Goal: Task Accomplishment & Management: Complete application form

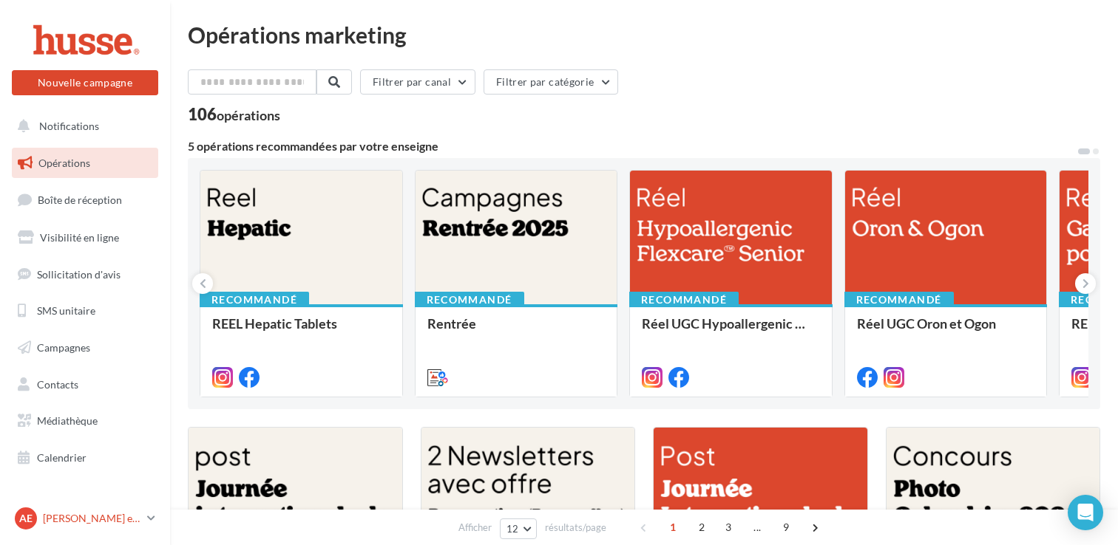
click at [146, 517] on link "Ae Anita et Valentin Perlemoine valentin.p" at bounding box center [85, 519] width 146 height 28
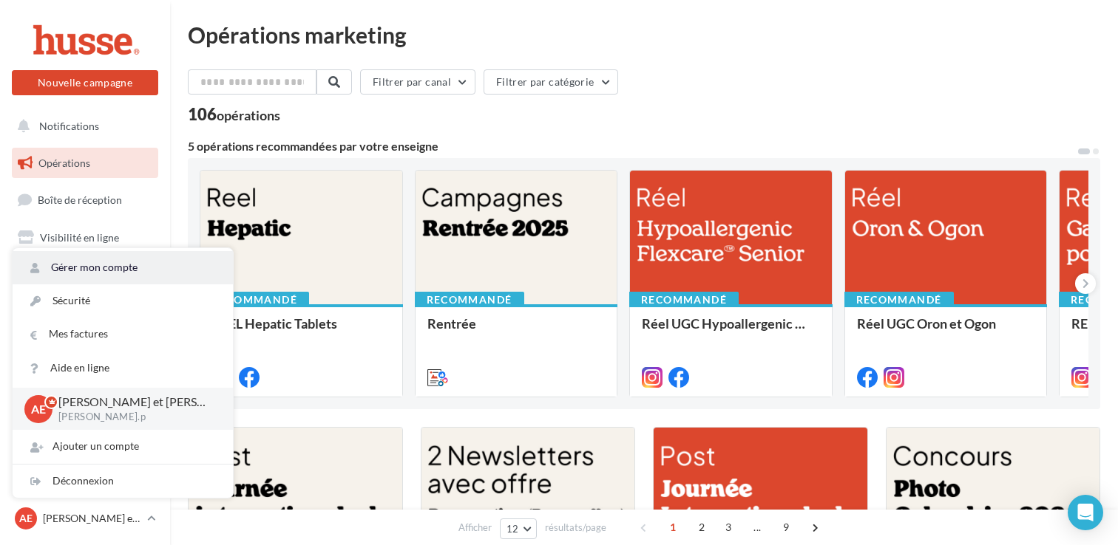
click at [128, 262] on link "Gérer mon compte" at bounding box center [123, 267] width 220 height 33
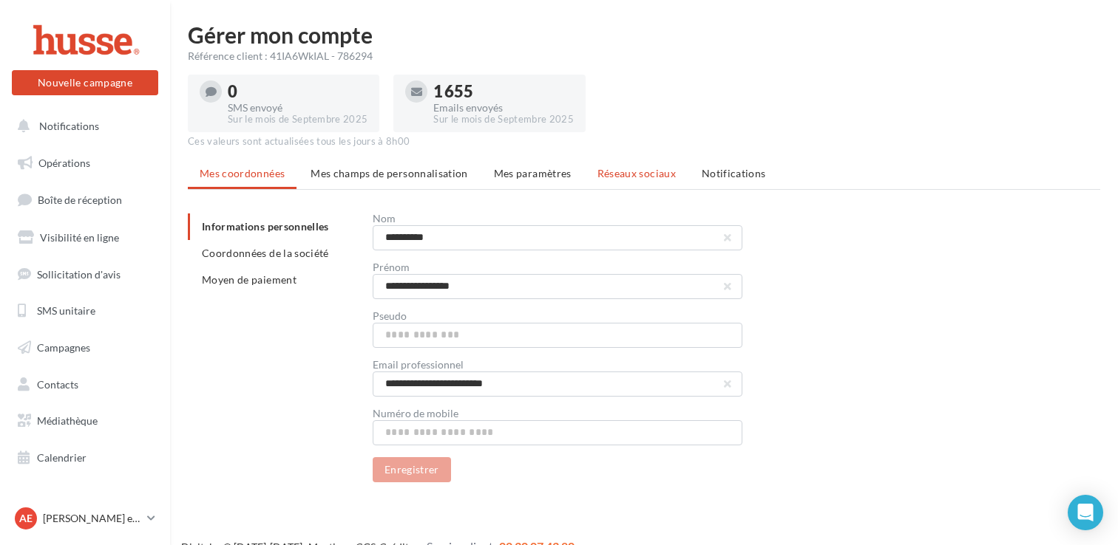
click at [626, 174] on span "Réseaux sociaux" at bounding box center [636, 173] width 78 height 13
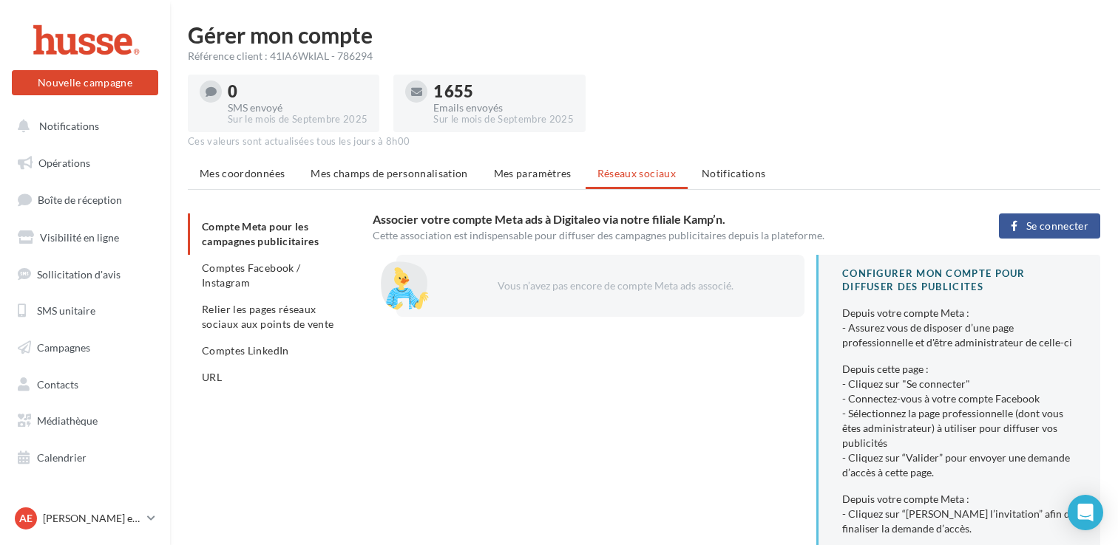
click at [1030, 227] on span "Se connecter" at bounding box center [1057, 226] width 62 height 12
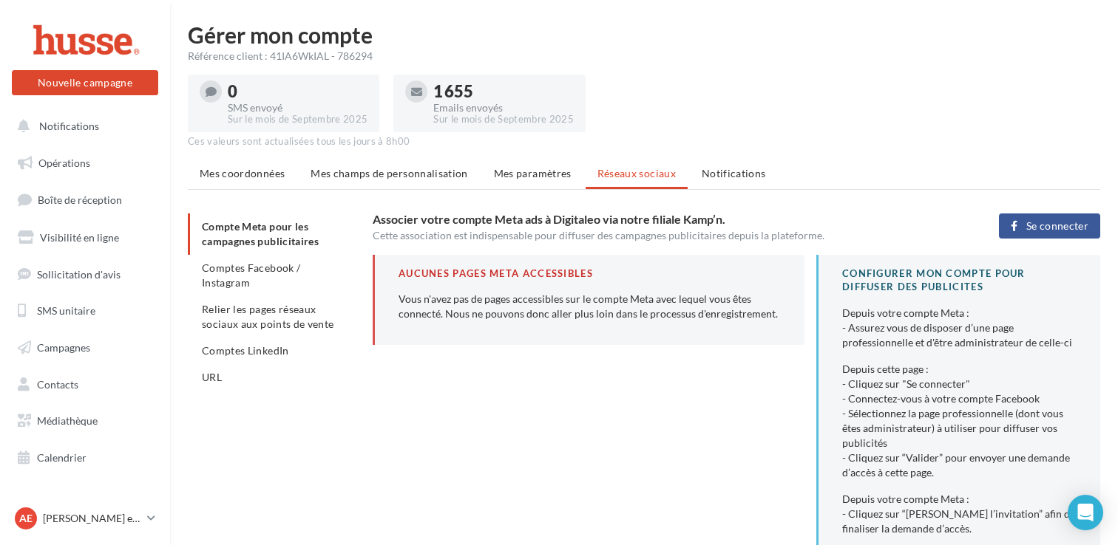
click at [1024, 233] on button "Se connecter" at bounding box center [1049, 226] width 101 height 25
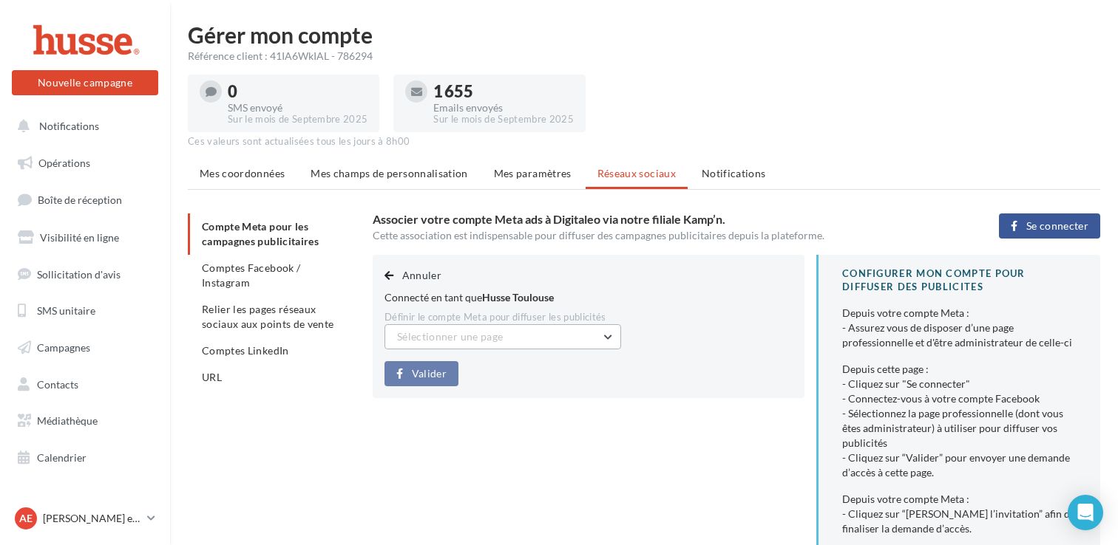
click at [571, 336] on button "Sélectionner une page" at bounding box center [502, 336] width 237 height 25
click at [512, 374] on span "Husse Toulouse (Admin)" at bounding box center [463, 374] width 111 height 13
click at [424, 373] on span "Valider" at bounding box center [429, 374] width 35 height 12
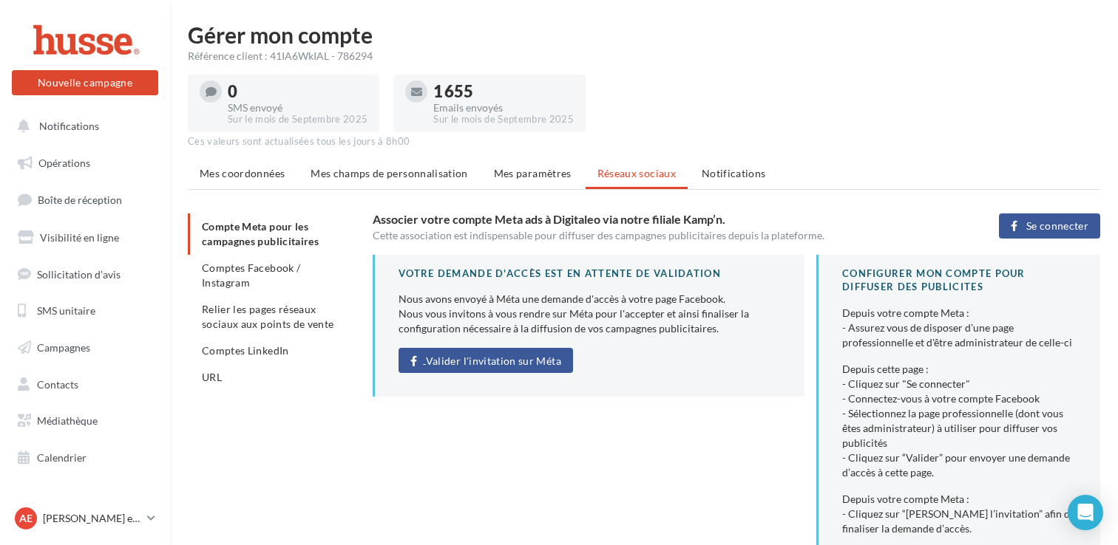
click at [500, 364] on span "Valider l'invitation sur Méta" at bounding box center [493, 362] width 135 height 12
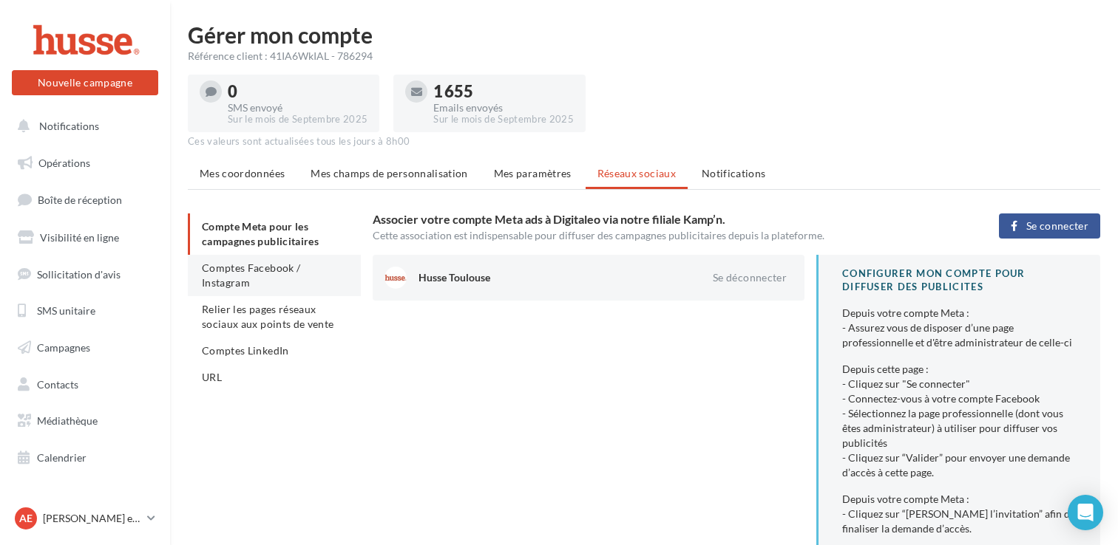
click at [242, 291] on li "Comptes Facebook / Instagram" at bounding box center [274, 275] width 173 height 41
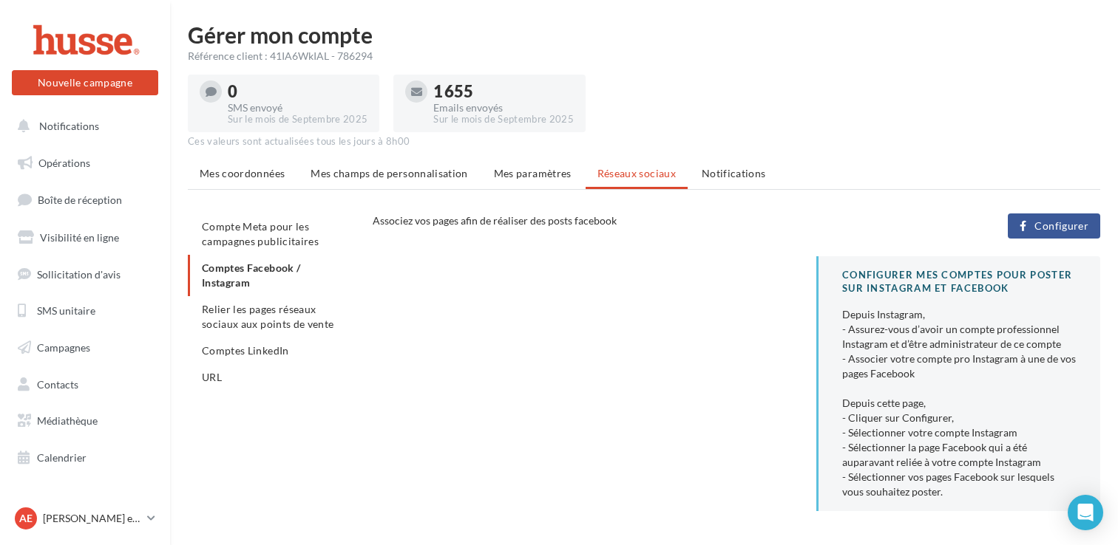
click at [1058, 234] on button "Configurer" at bounding box center [1053, 226] width 92 height 25
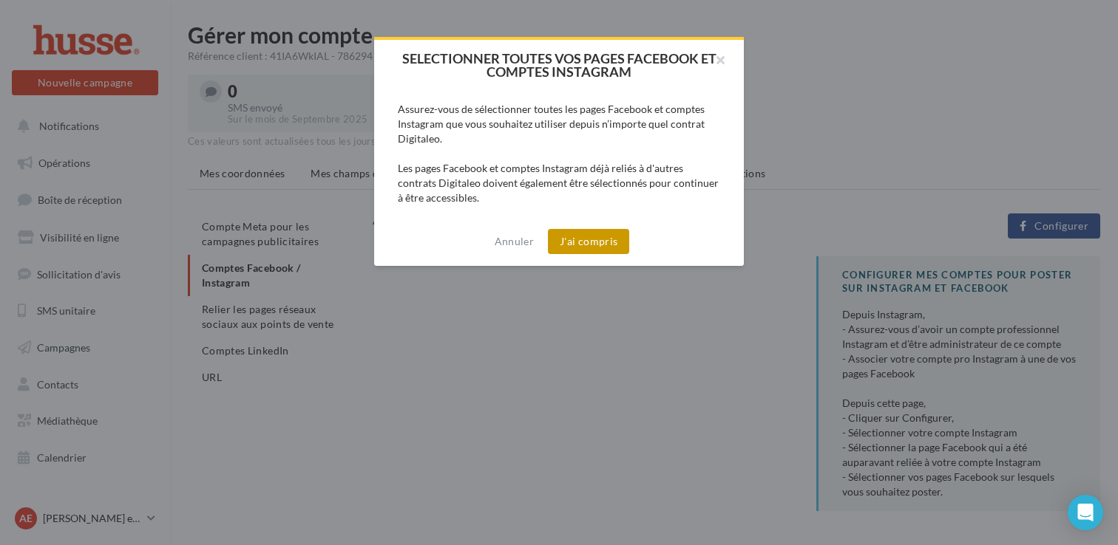
click at [591, 244] on button "J'ai compris" at bounding box center [588, 241] width 81 height 25
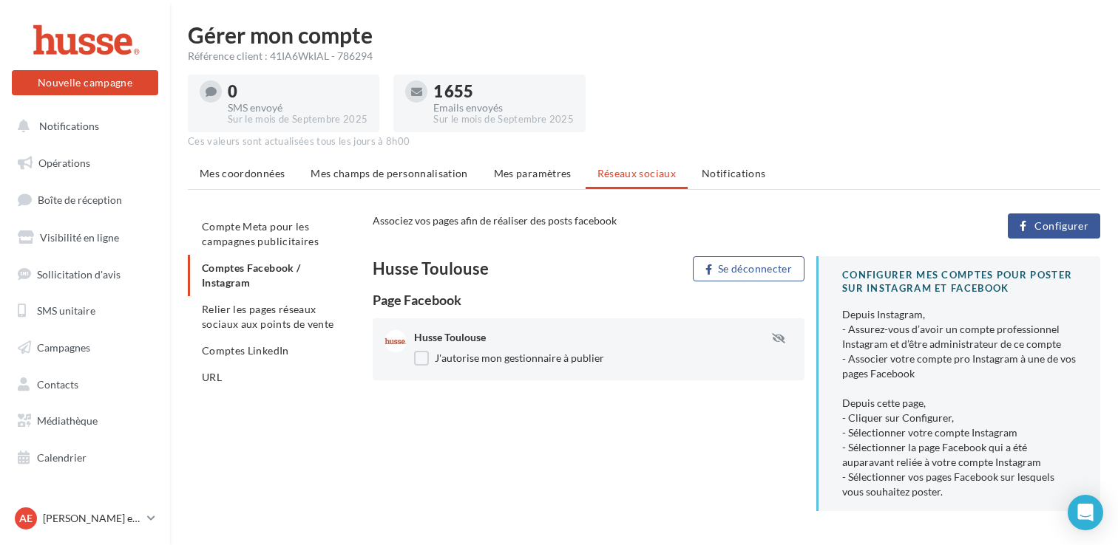
click at [1028, 232] on button "Configurer" at bounding box center [1053, 226] width 92 height 25
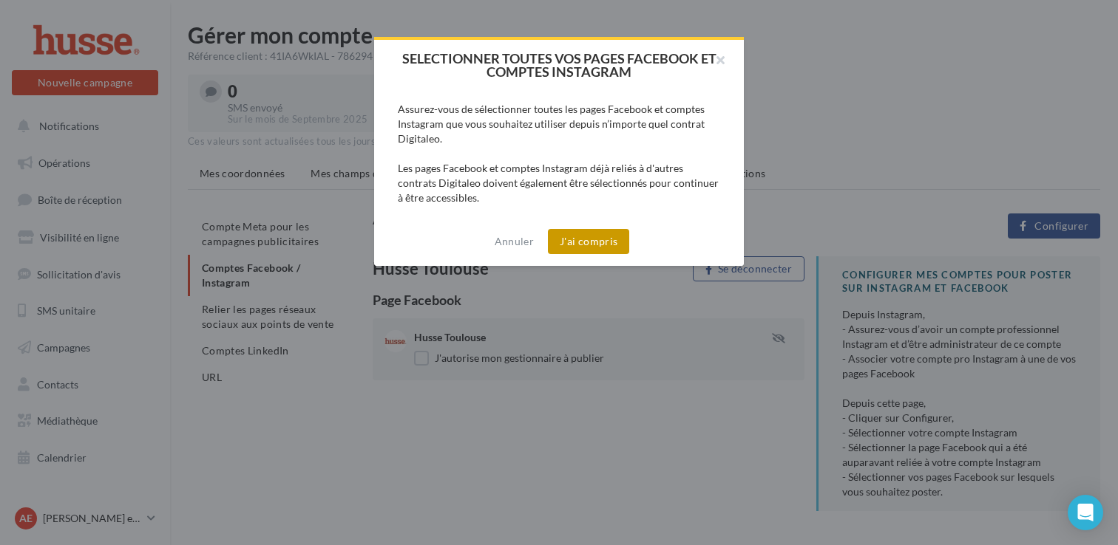
click at [587, 245] on button "J'ai compris" at bounding box center [588, 241] width 81 height 25
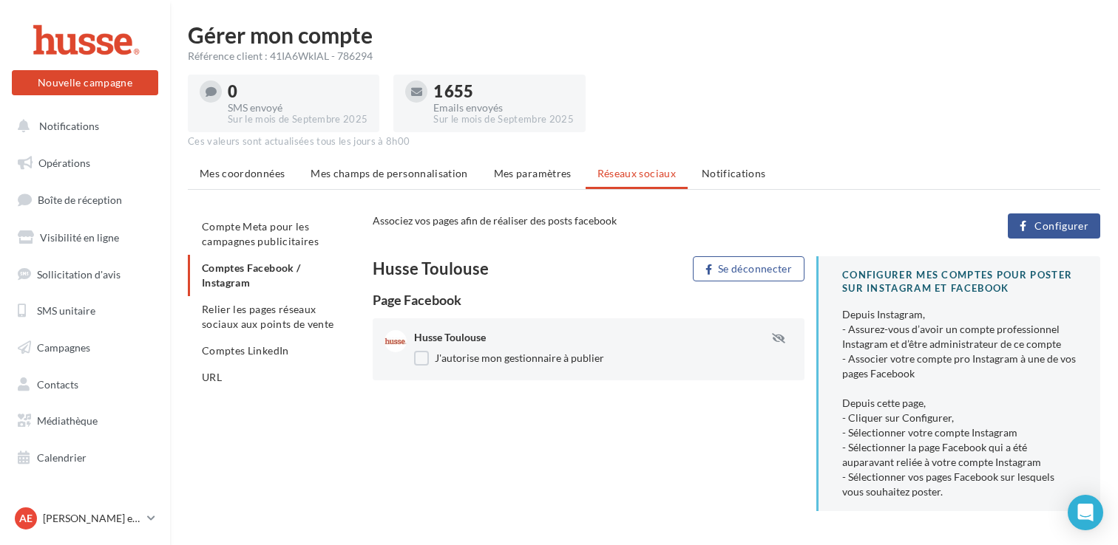
click at [1029, 214] on button "Configurer" at bounding box center [1053, 226] width 92 height 25
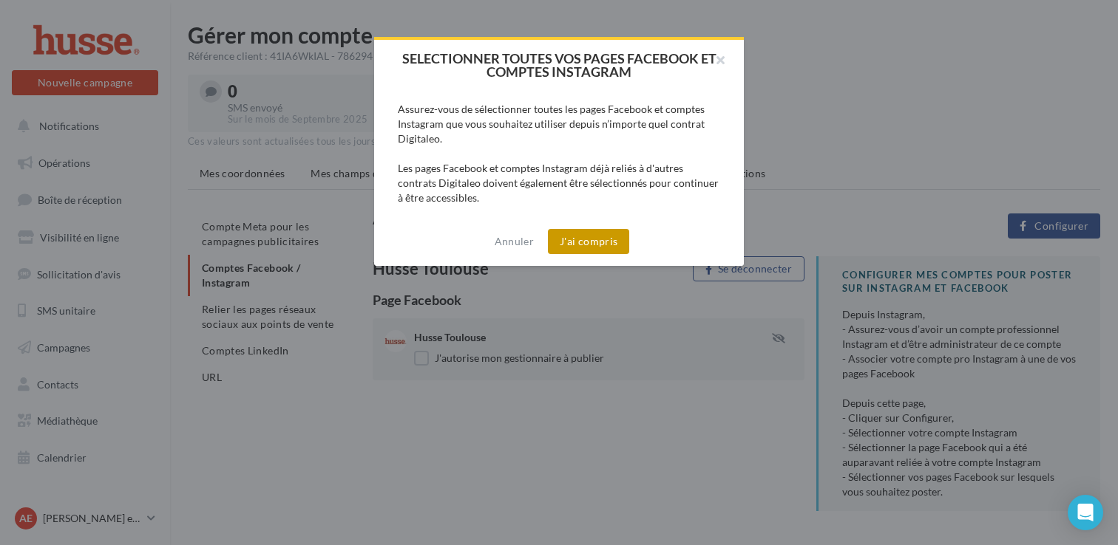
click at [569, 254] on button "J'ai compris" at bounding box center [588, 241] width 81 height 25
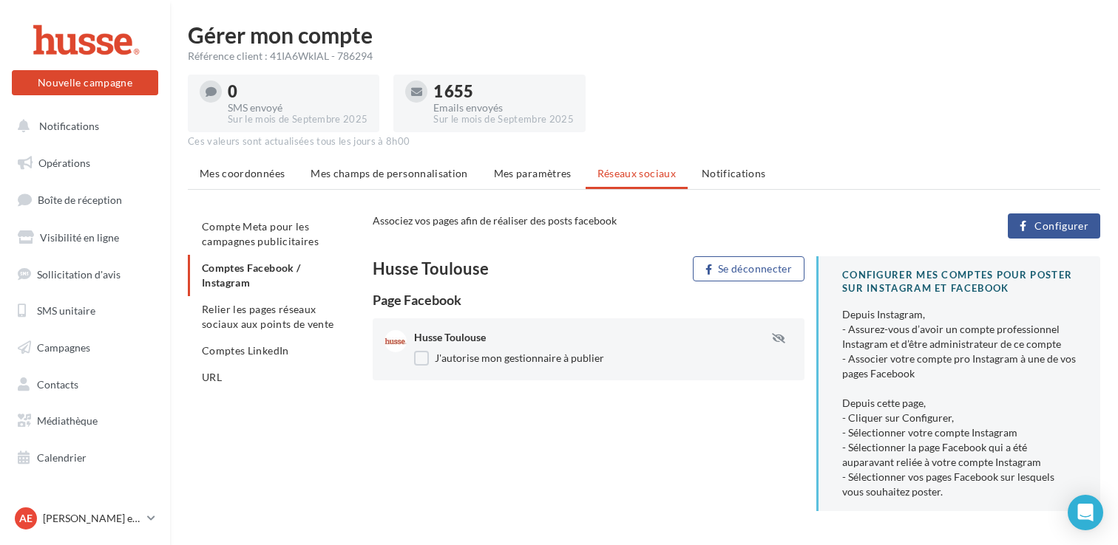
click at [1057, 228] on span "Configurer" at bounding box center [1061, 226] width 54 height 12
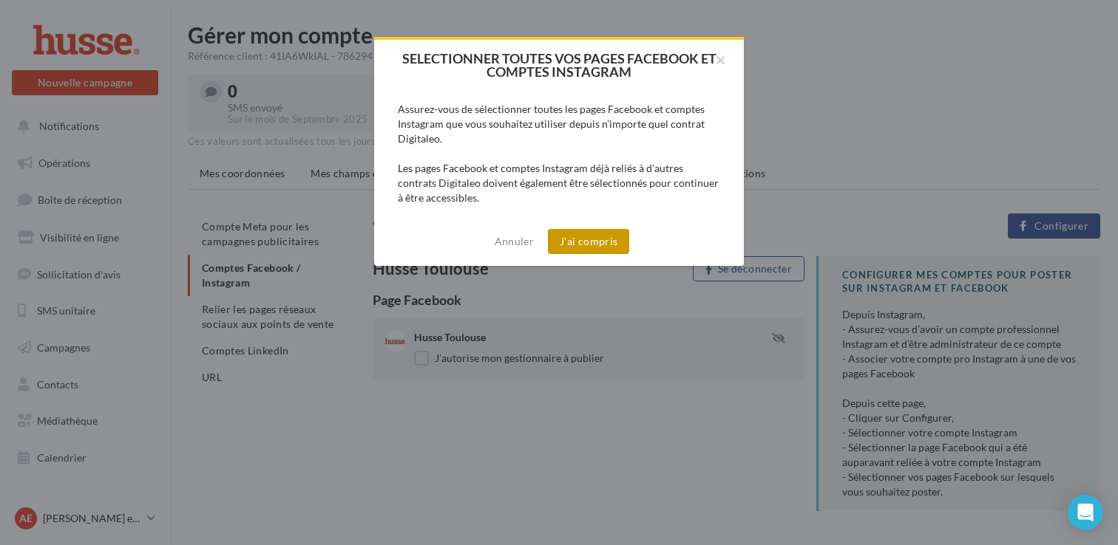
click at [576, 229] on button "J'ai compris" at bounding box center [588, 241] width 81 height 25
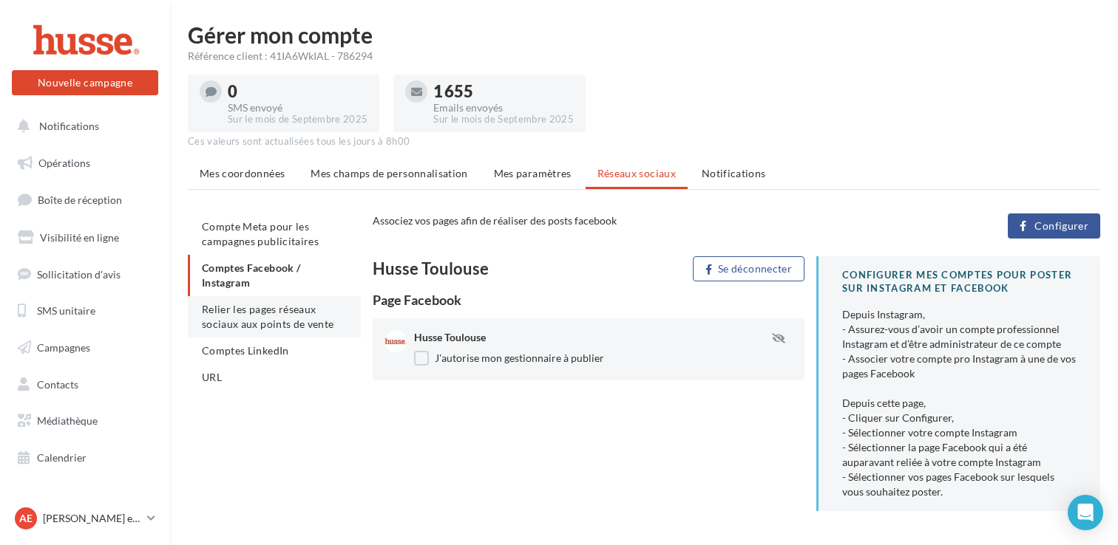
click at [307, 319] on span "Relier les pages réseaux sociaux aux points de vente" at bounding box center [268, 316] width 132 height 27
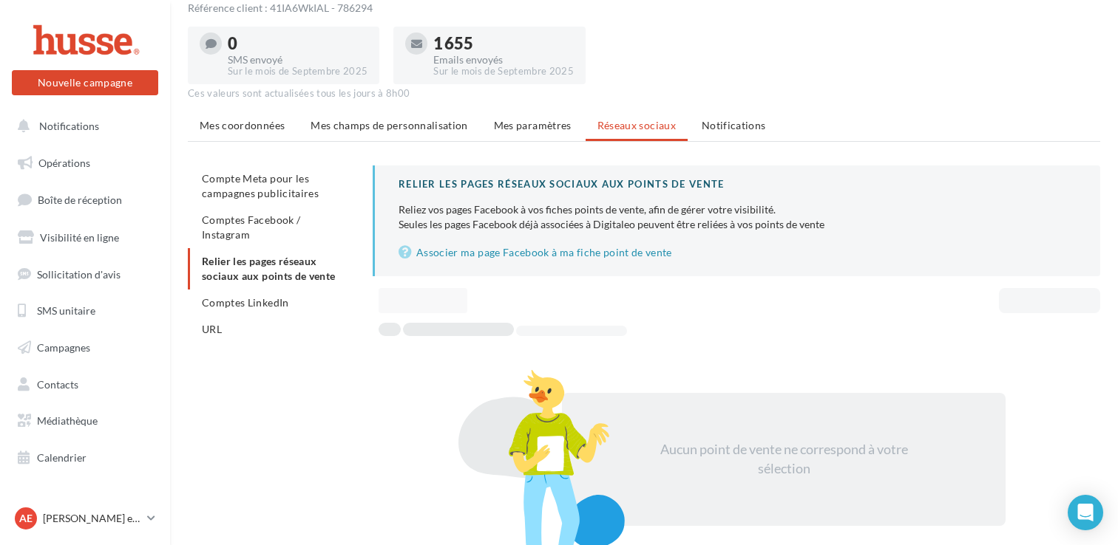
scroll to position [92, 0]
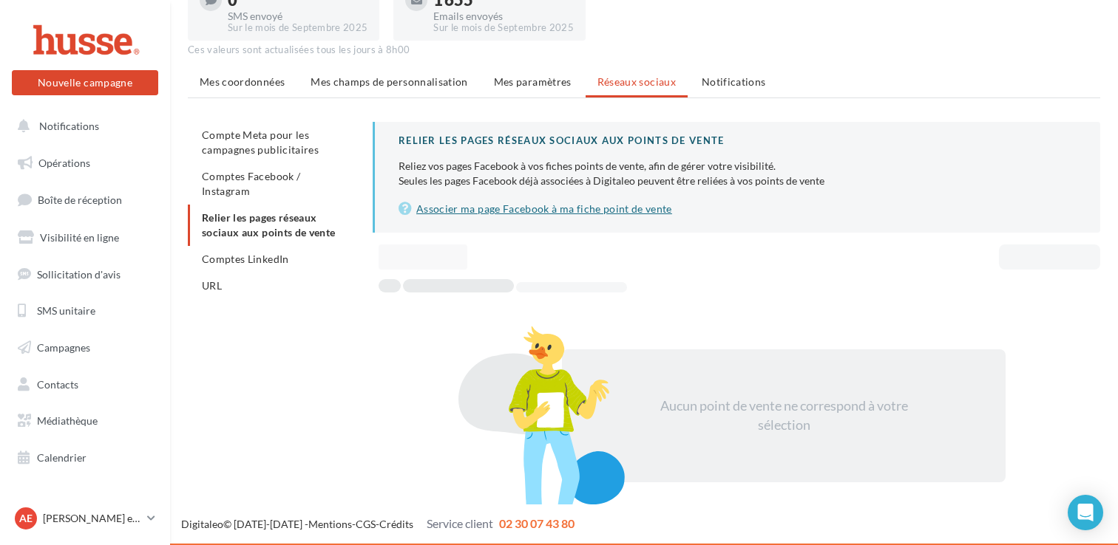
click at [553, 208] on link "Associer ma page Facebook à ma fiche point de vente" at bounding box center [737, 209] width 678 height 18
click at [292, 271] on li "Comptes LinkedIn" at bounding box center [274, 259] width 173 height 27
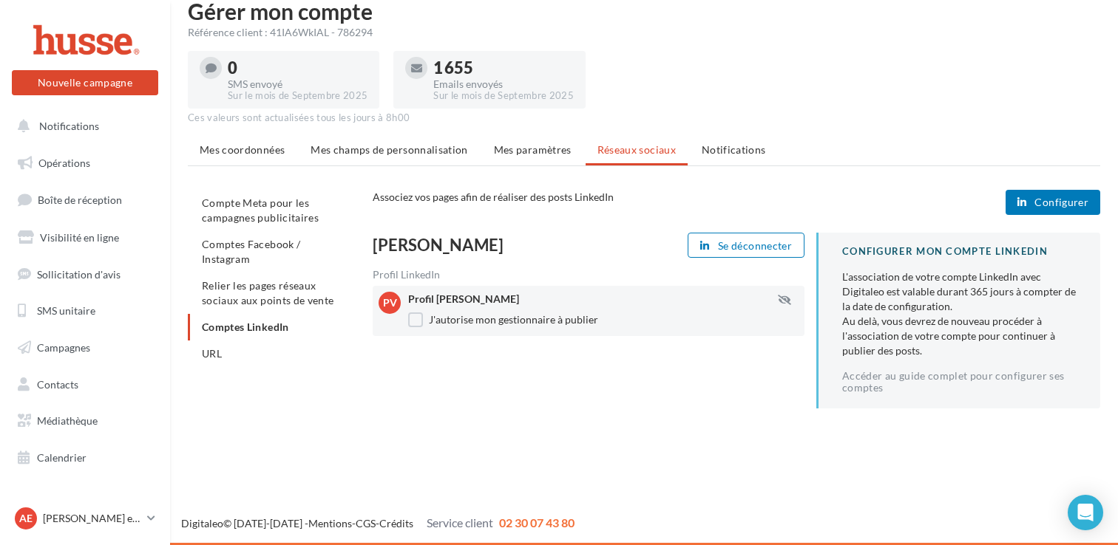
click at [248, 370] on div "Compte Meta pour les campagnes publicitaires Comptes Facebook / Instagram Relie…" at bounding box center [280, 290] width 185 height 201
click at [245, 359] on li "URL" at bounding box center [274, 354] width 173 height 27
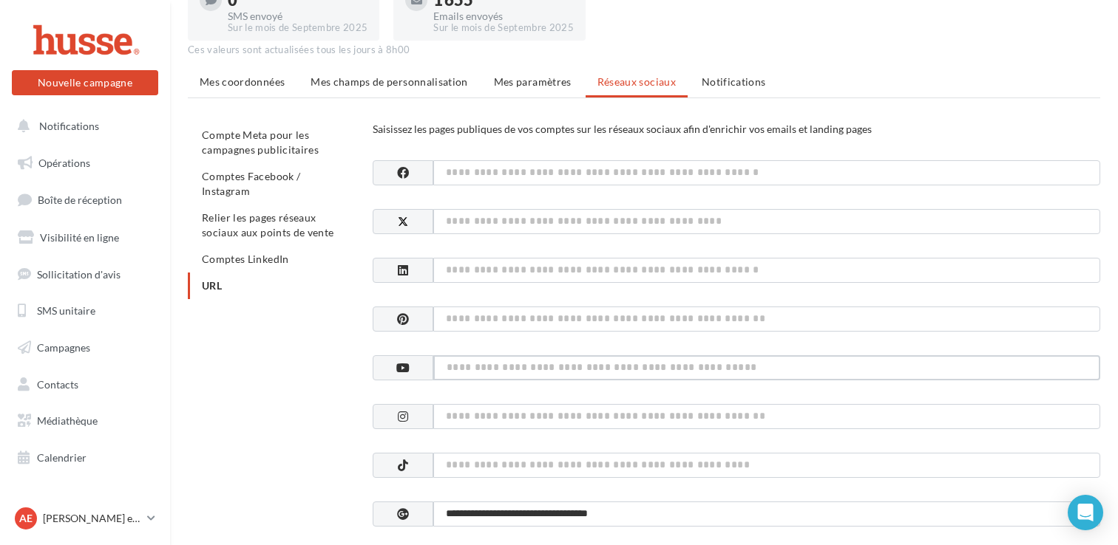
click at [495, 380] on input at bounding box center [766, 368] width 667 height 25
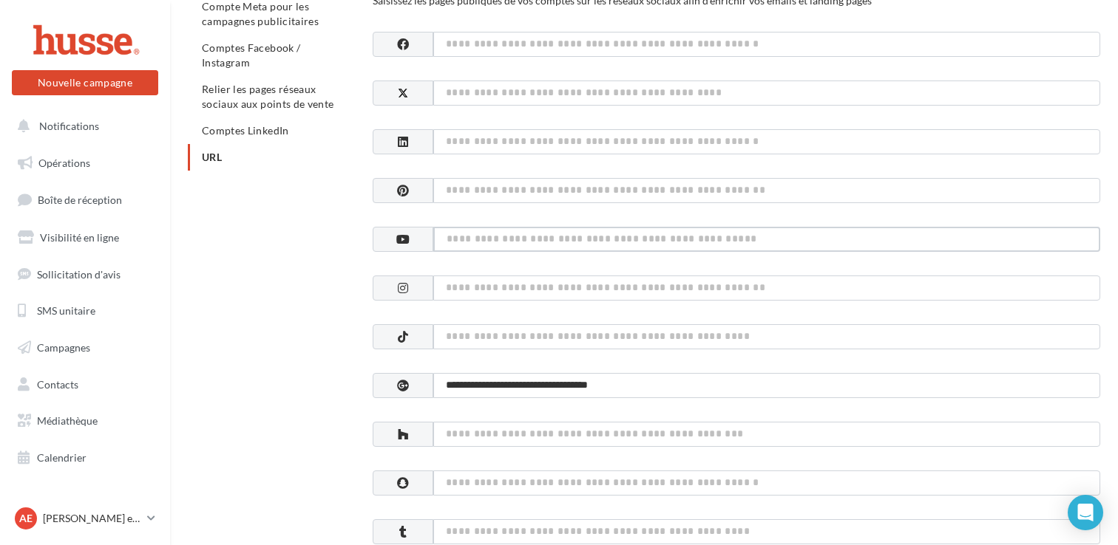
scroll to position [222, 0]
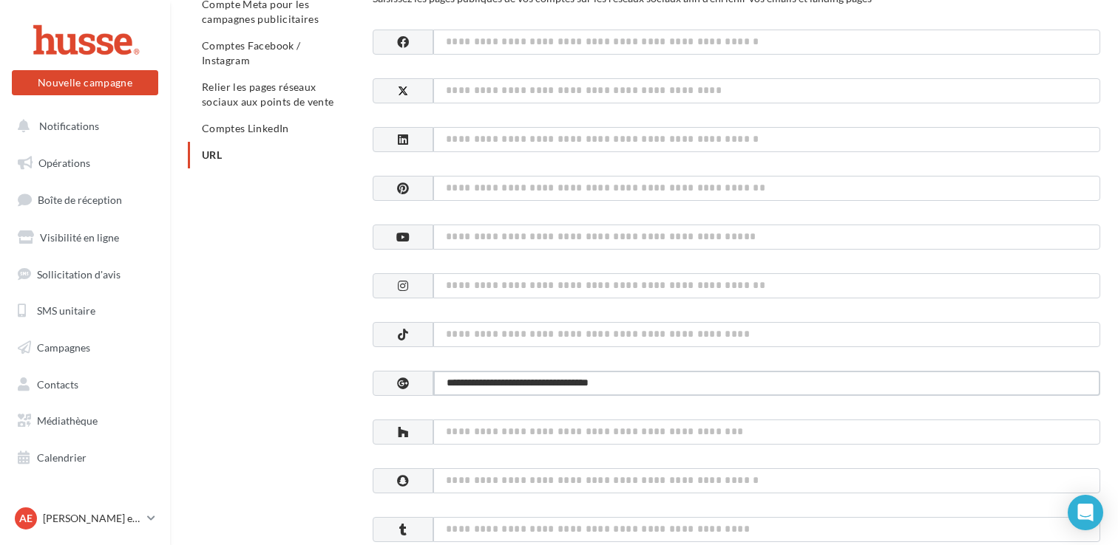
click at [608, 386] on input "**********" at bounding box center [766, 383] width 667 height 25
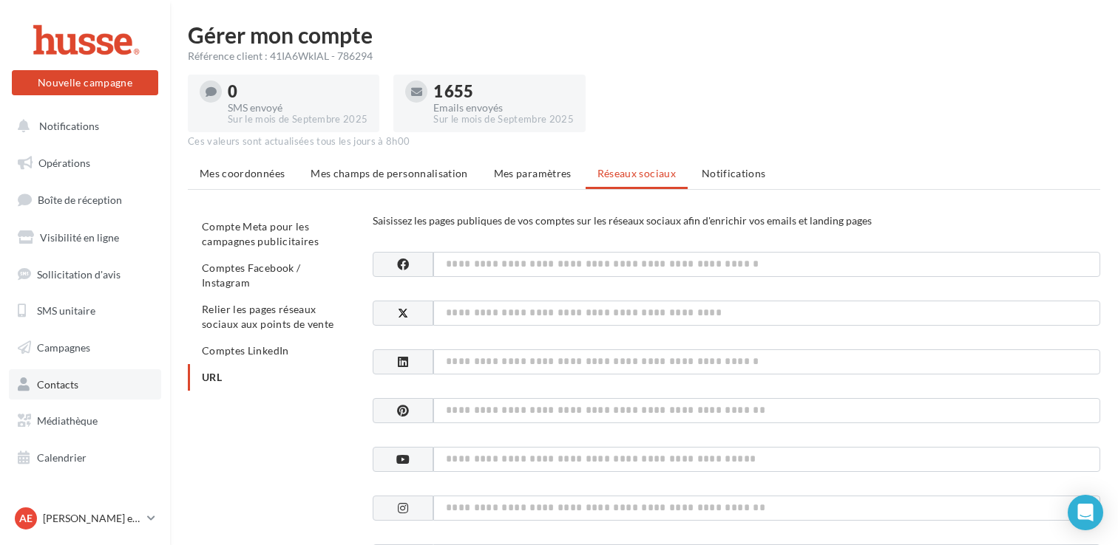
click at [102, 386] on link "Contacts" at bounding box center [85, 385] width 152 height 31
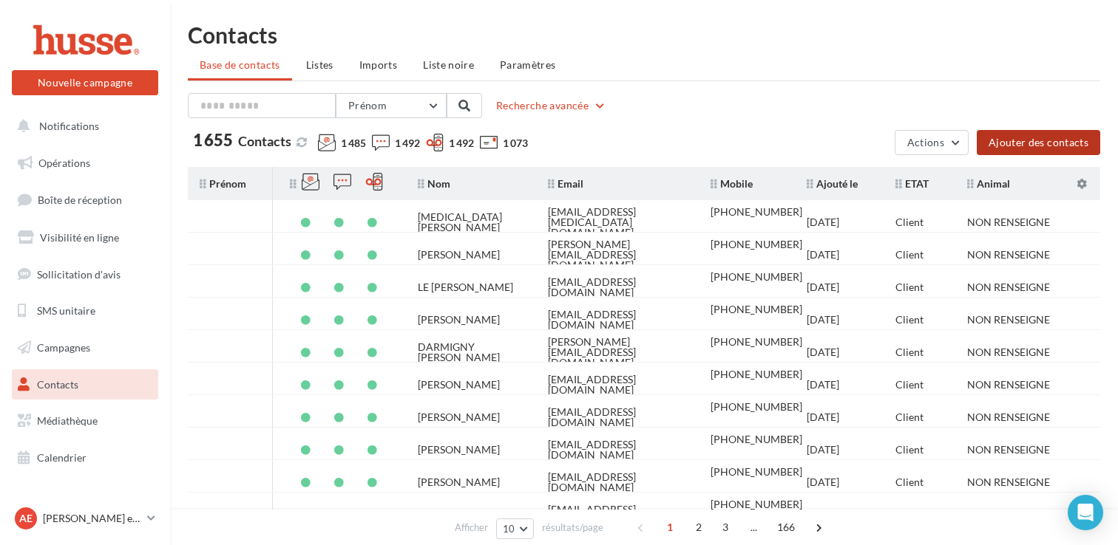
click at [1044, 140] on button "Ajouter des contacts" at bounding box center [1037, 142] width 123 height 25
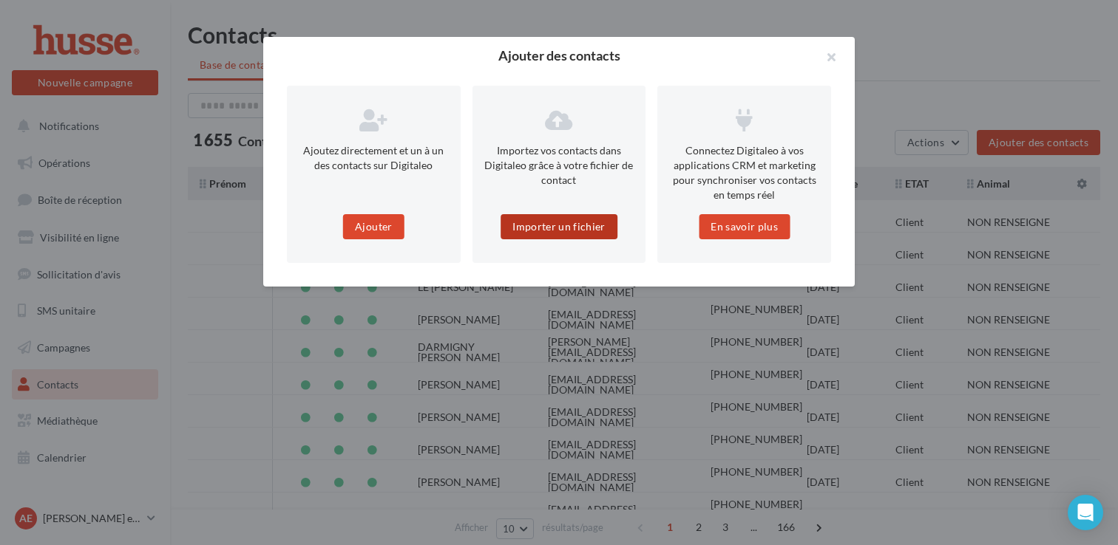
click at [550, 230] on button "Importer un fichier" at bounding box center [558, 226] width 117 height 25
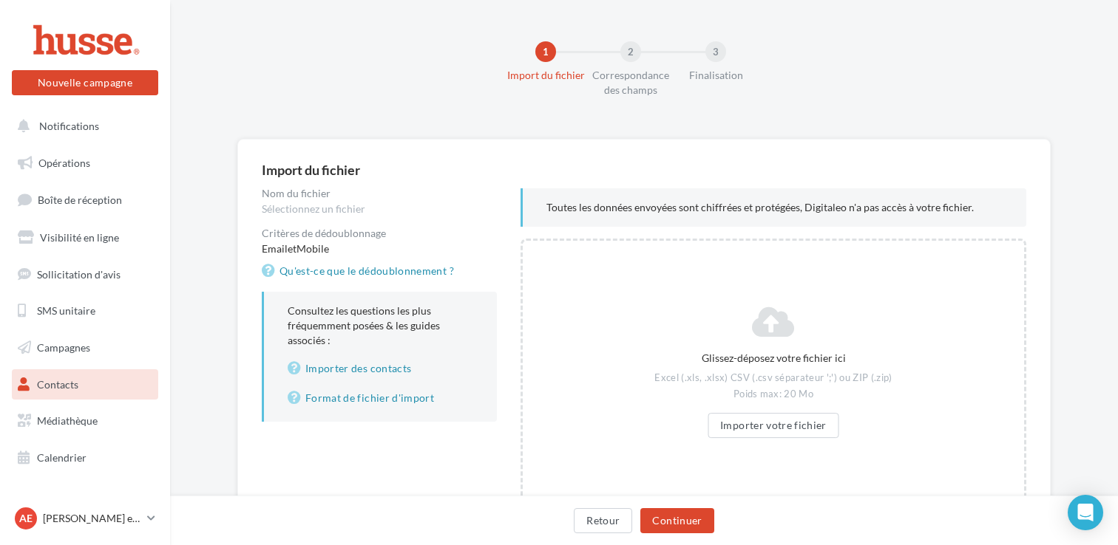
scroll to position [71, 0]
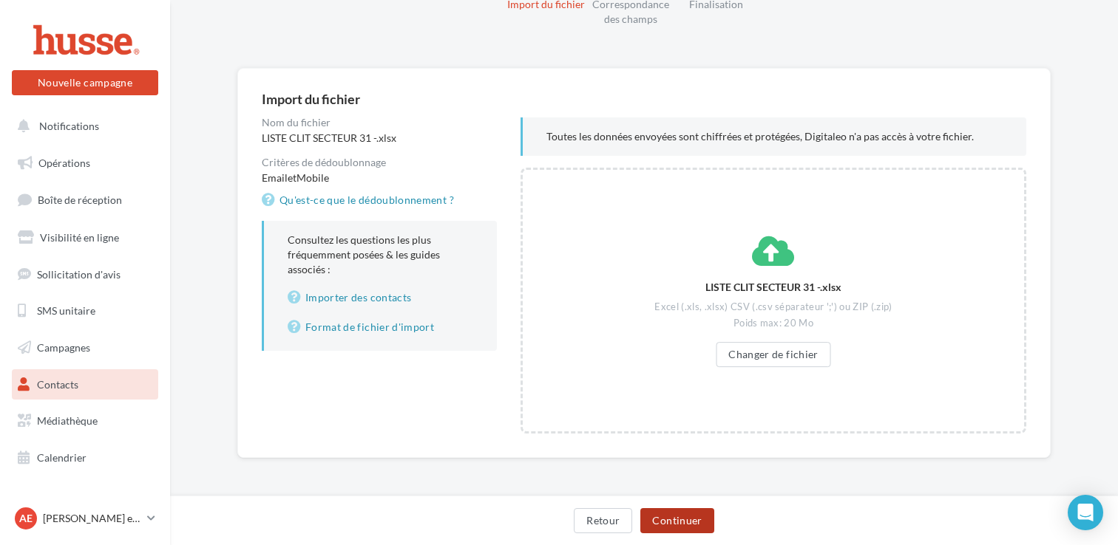
click at [685, 520] on button "Continuer" at bounding box center [676, 520] width 73 height 25
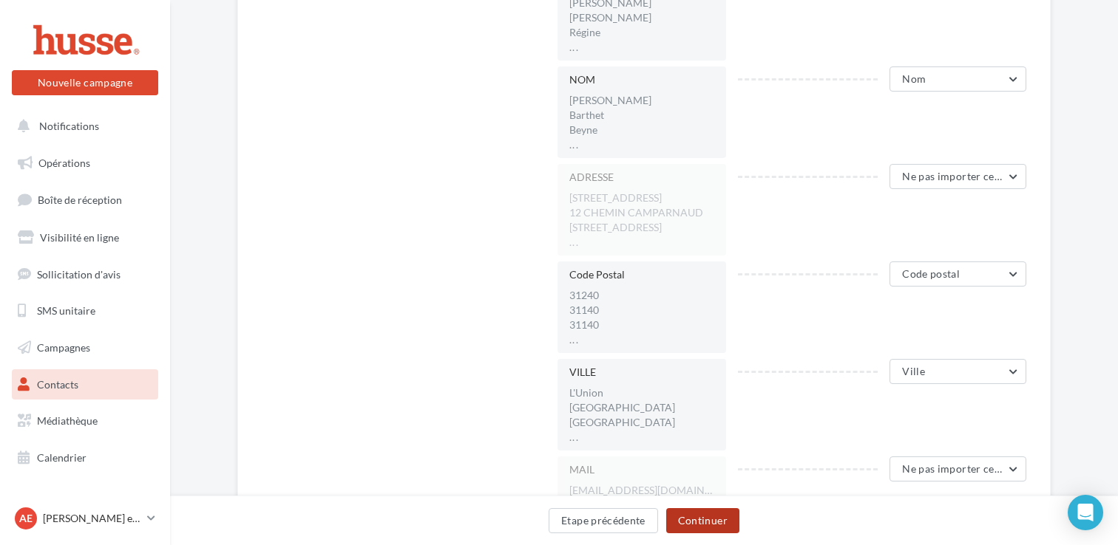
scroll to position [409, 0]
click at [950, 176] on span "Ne pas importer cette colonne" at bounding box center [975, 173] width 146 height 13
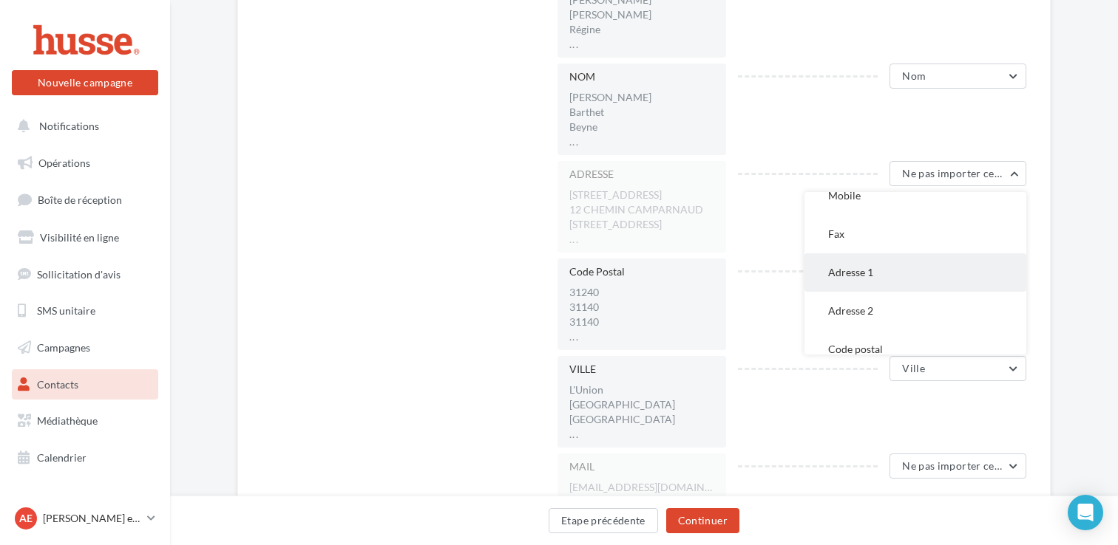
click at [895, 275] on button "Adresse 1" at bounding box center [915, 273] width 222 height 38
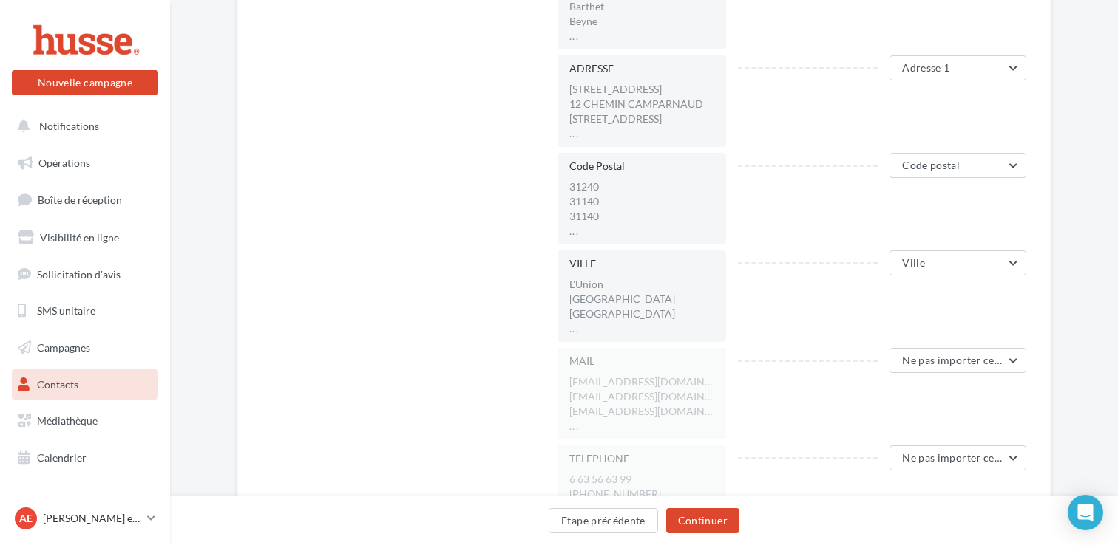
scroll to position [540, 0]
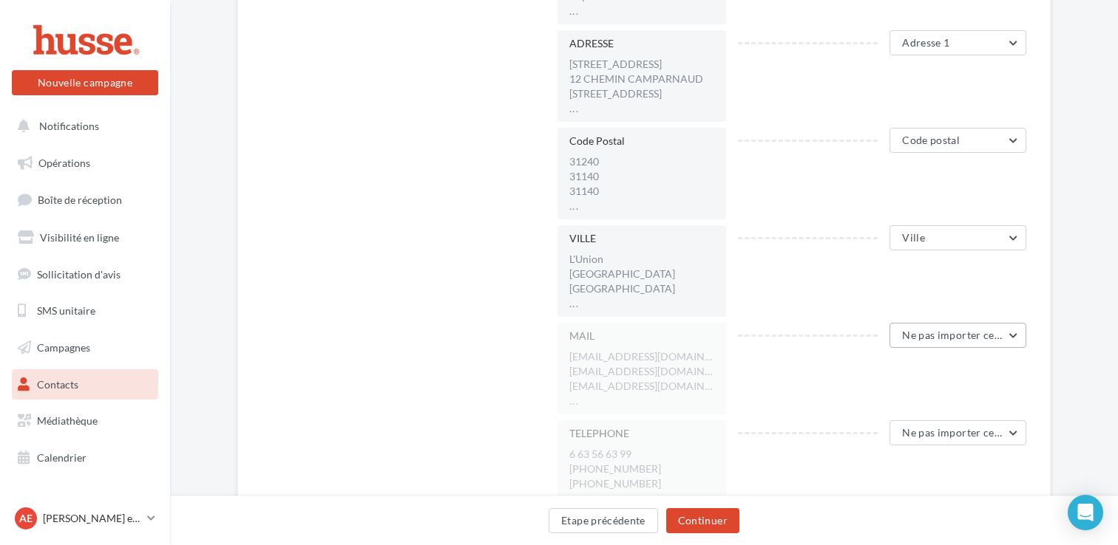
click at [940, 334] on span "Ne pas importer cette colonne" at bounding box center [975, 335] width 146 height 13
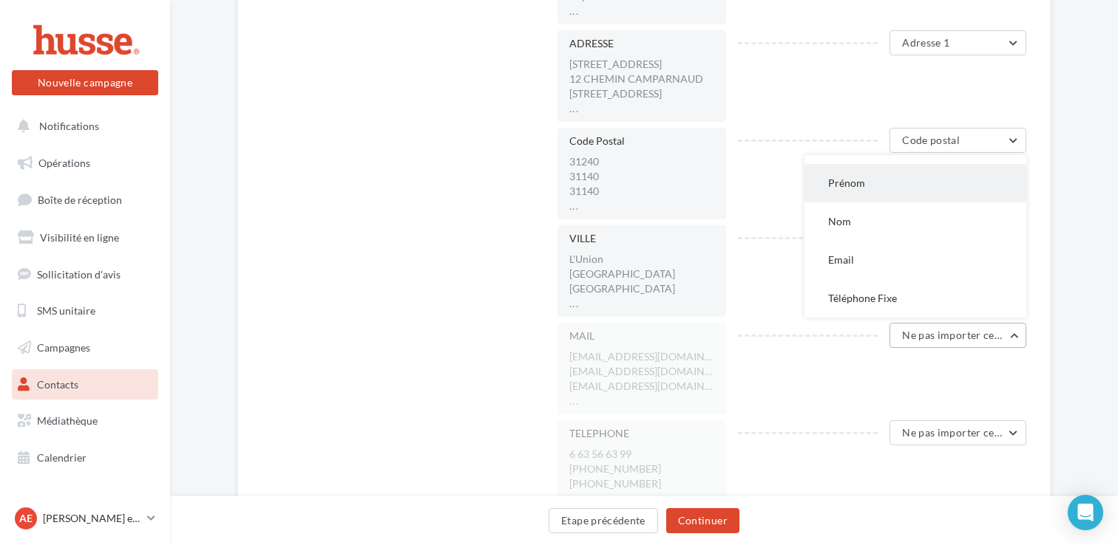
scroll to position [51, 0]
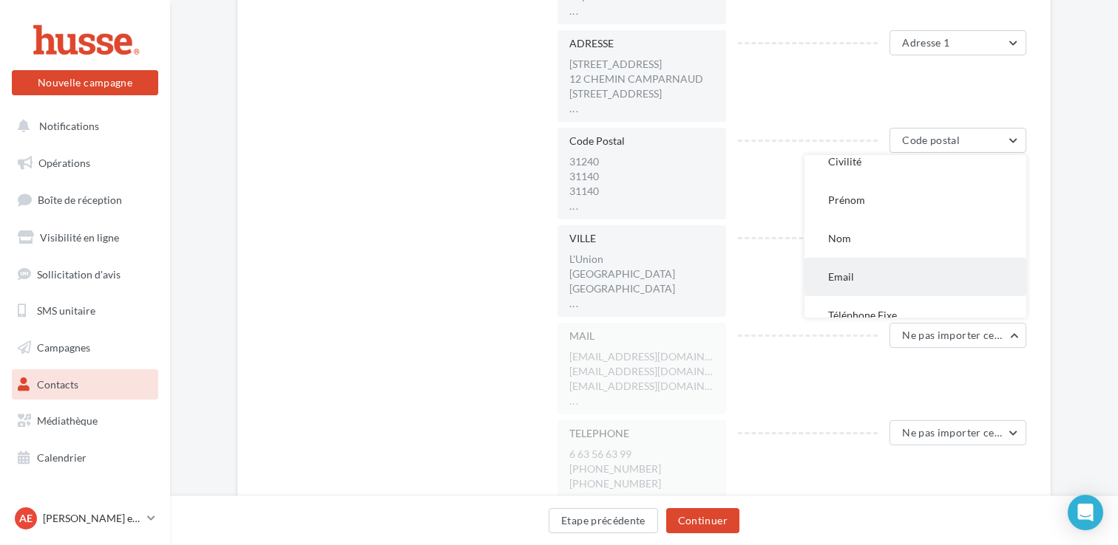
click at [864, 273] on button "Email" at bounding box center [915, 277] width 222 height 38
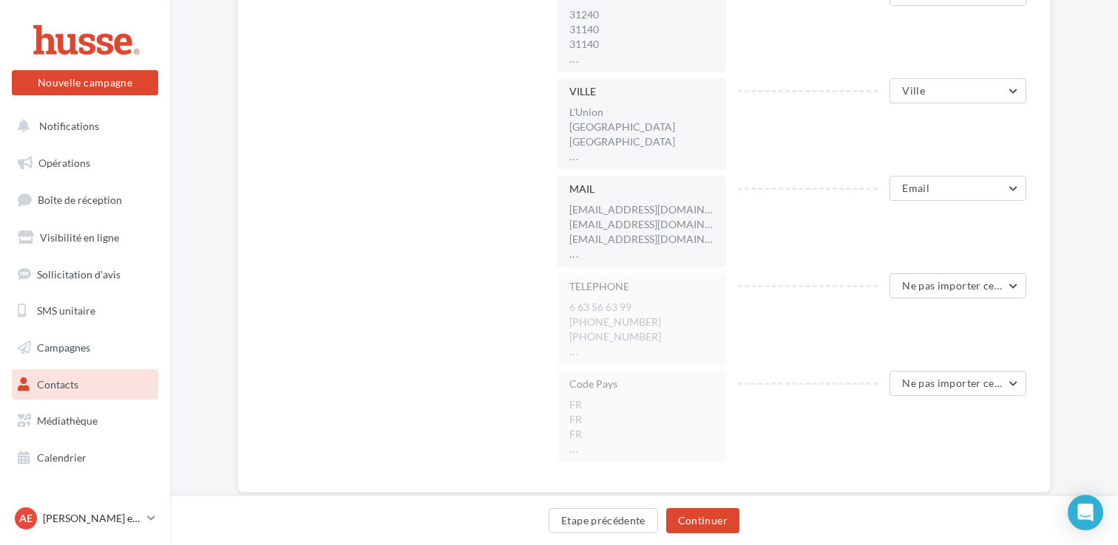
scroll to position [690, 0]
click at [953, 284] on span "Ne pas importer cette colonne" at bounding box center [975, 282] width 146 height 13
click at [907, 398] on button "Mobile" at bounding box center [915, 402] width 222 height 38
click at [925, 383] on span "Ne pas importer cette colonne" at bounding box center [975, 380] width 146 height 13
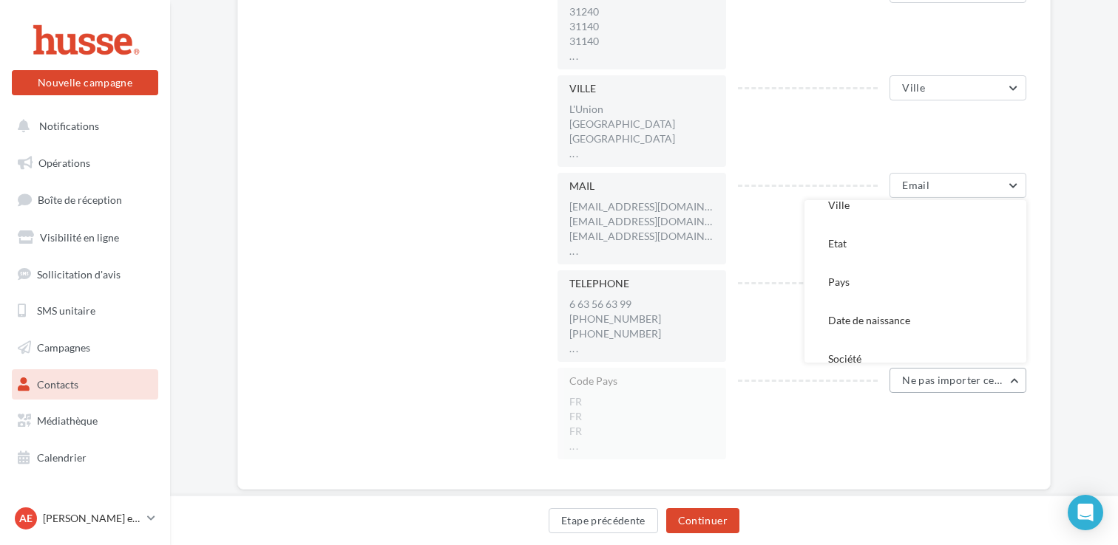
scroll to position [439, 0]
click at [896, 282] on button "Pays" at bounding box center [915, 280] width 222 height 38
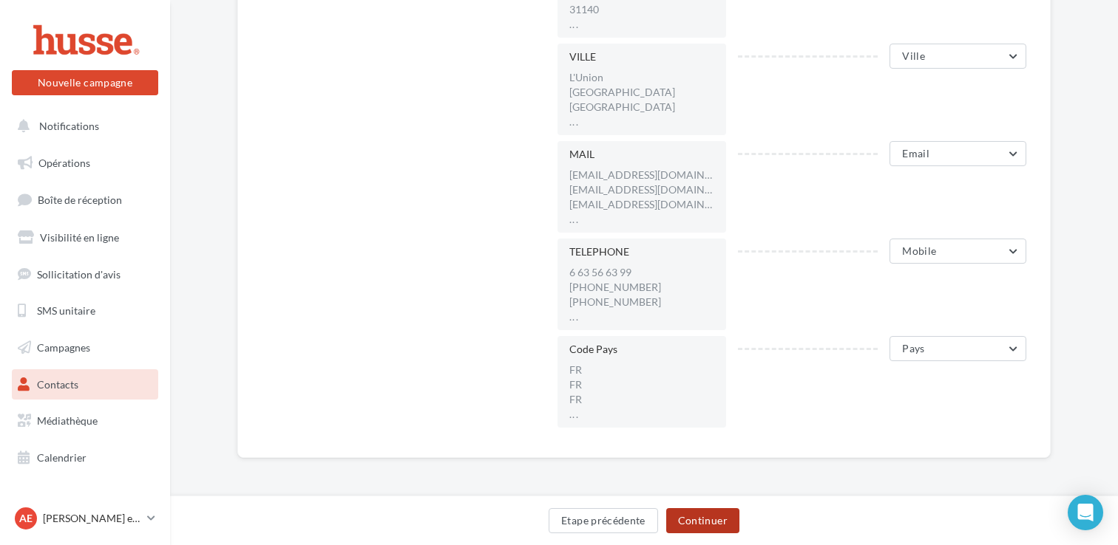
click at [708, 517] on button "Continuer" at bounding box center [702, 520] width 73 height 25
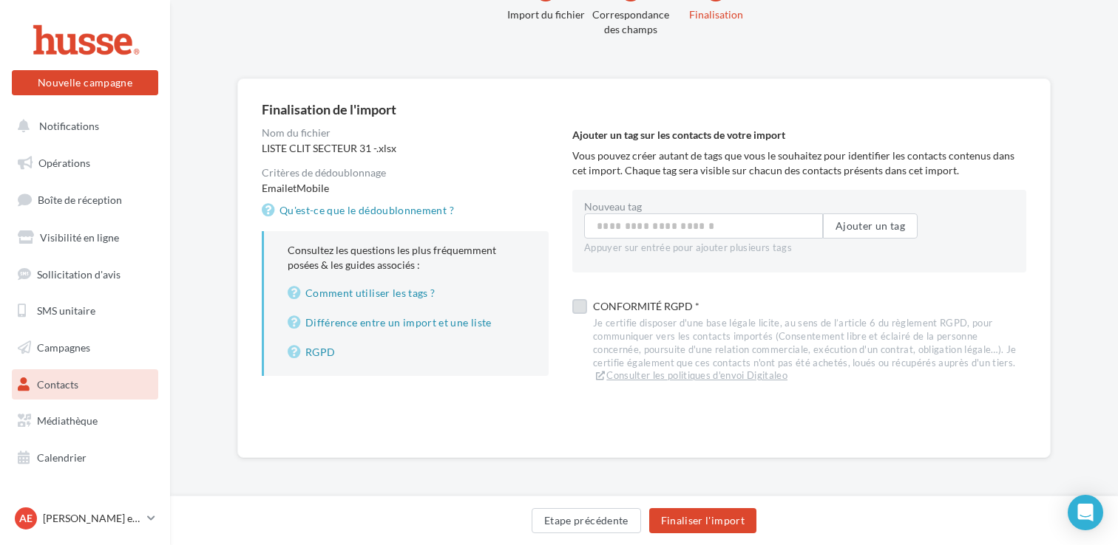
click at [580, 305] on label at bounding box center [579, 306] width 15 height 15
click at [691, 519] on button "Finaliser l'import" at bounding box center [702, 520] width 107 height 25
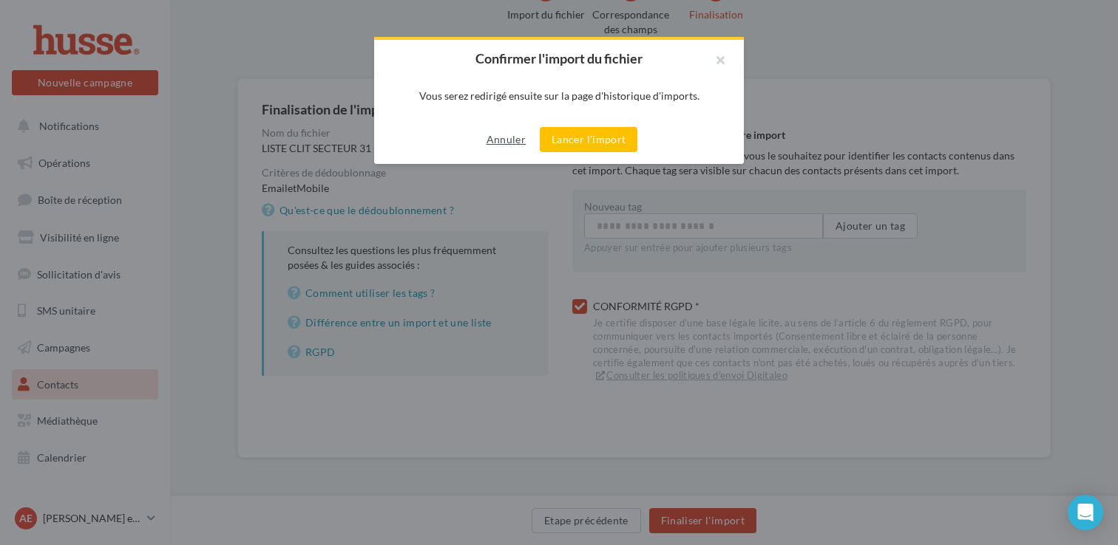
click at [501, 137] on button "Annuler" at bounding box center [505, 140] width 51 height 18
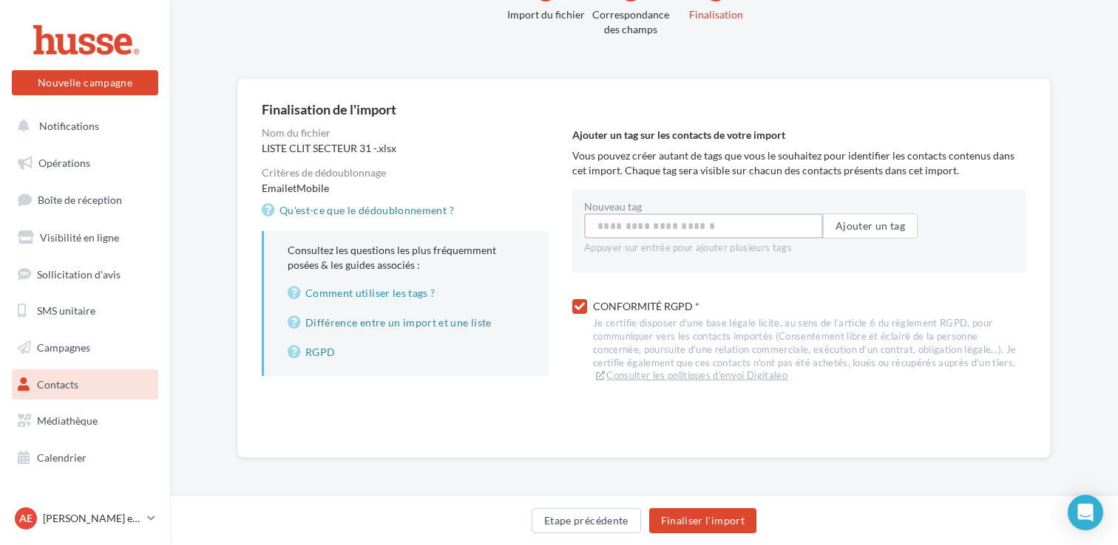
click at [628, 231] on input "Nouveau tag" at bounding box center [703, 226] width 239 height 25
type input "**********"
click at [704, 515] on button "Finaliser l'import" at bounding box center [702, 520] width 107 height 25
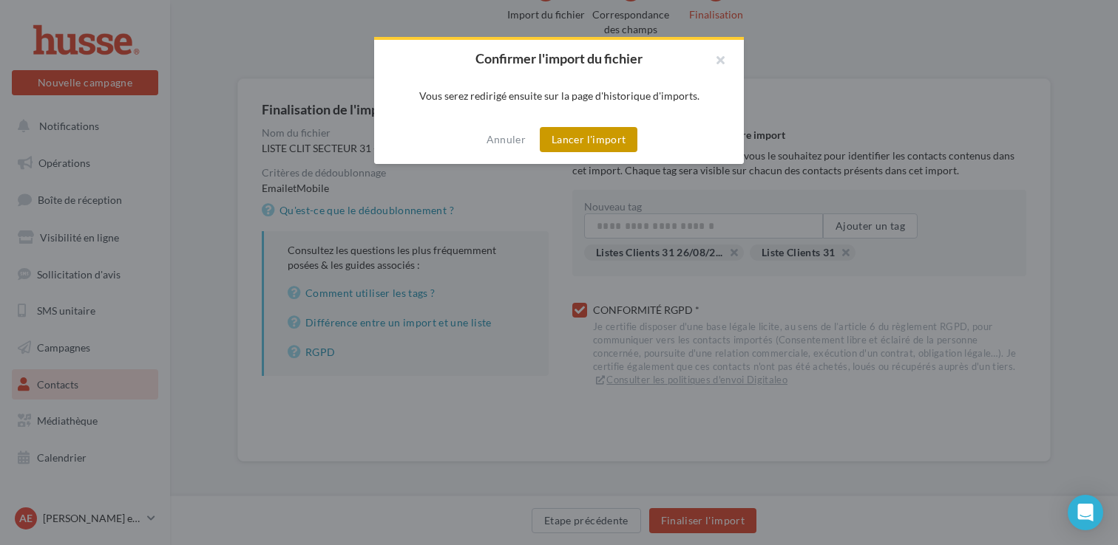
click at [596, 143] on button "Lancer l'import" at bounding box center [589, 139] width 98 height 25
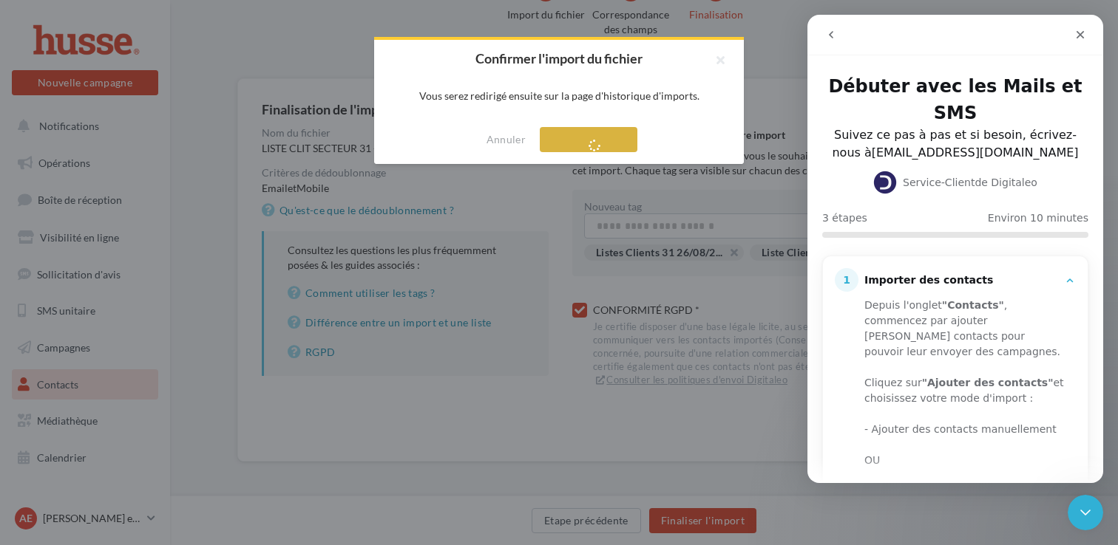
scroll to position [0, 0]
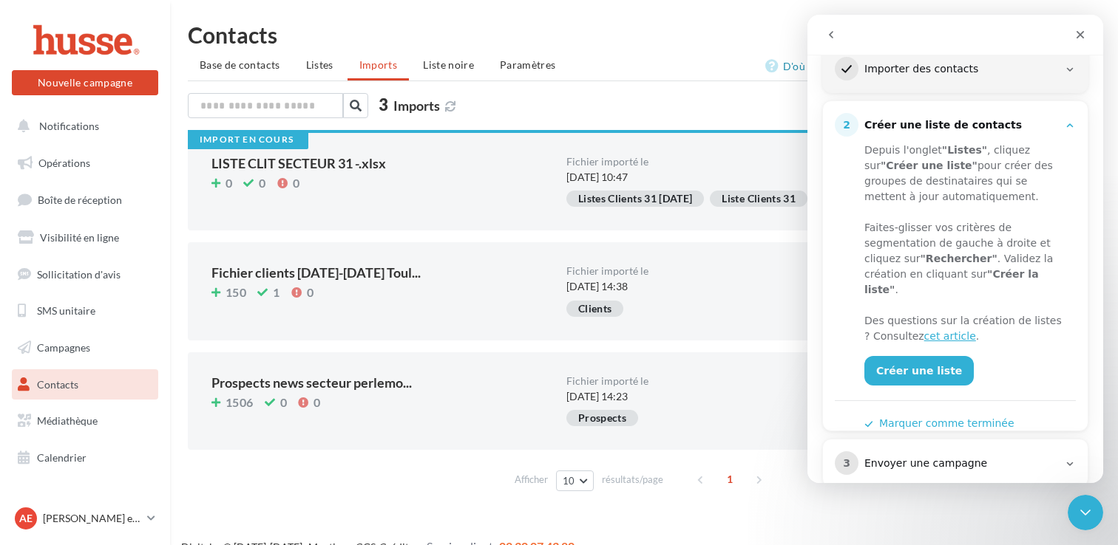
scroll to position [211, 0]
click at [1080, 39] on icon "Fermer" at bounding box center [1080, 35] width 12 height 12
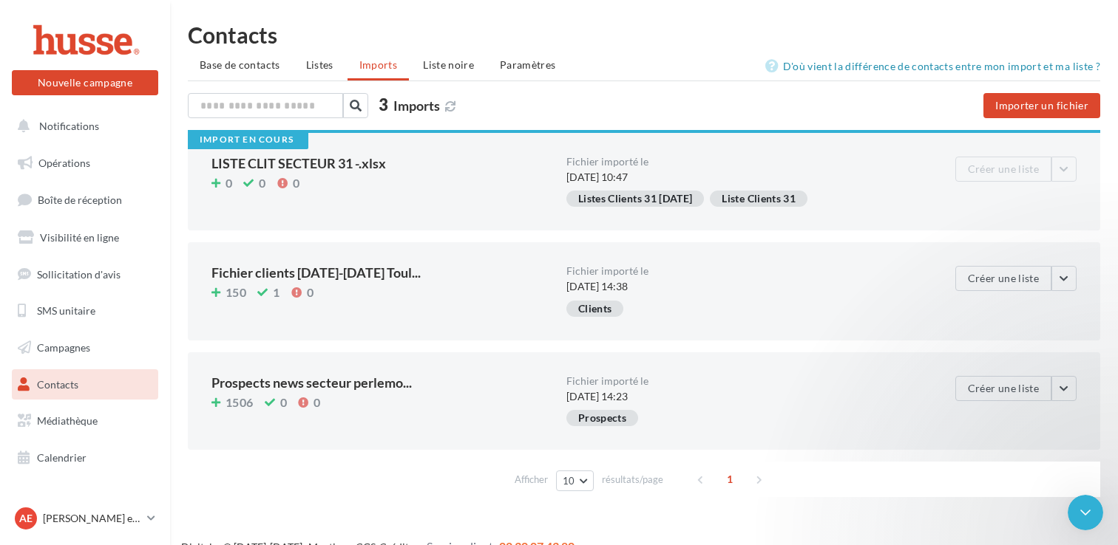
scroll to position [0, 0]
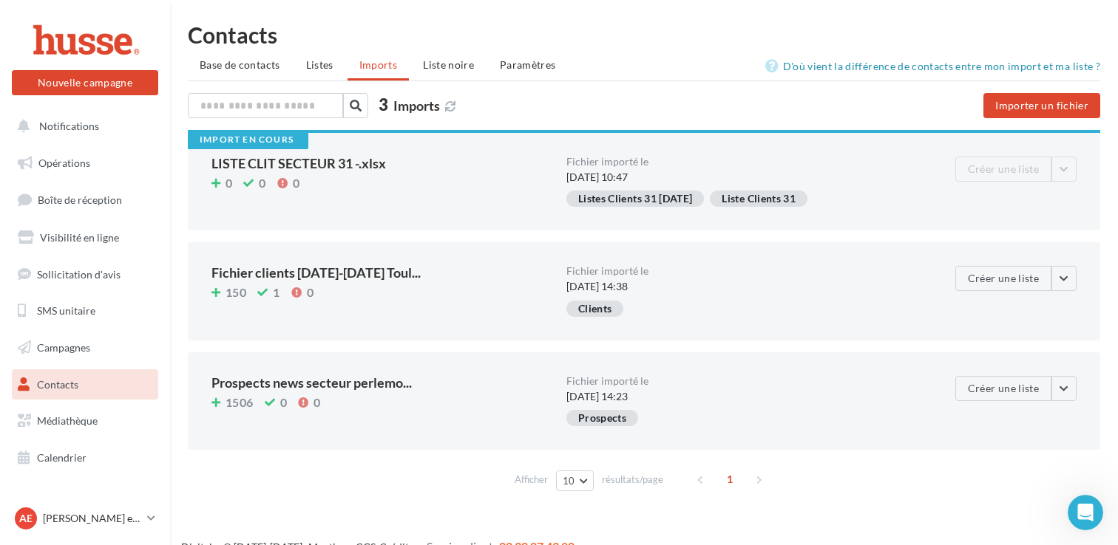
click at [466, 169] on div "LISTE CLIT SECTEUR 31 -.xlsx" at bounding box center [382, 163] width 343 height 13
